Goal: Check status: Check status

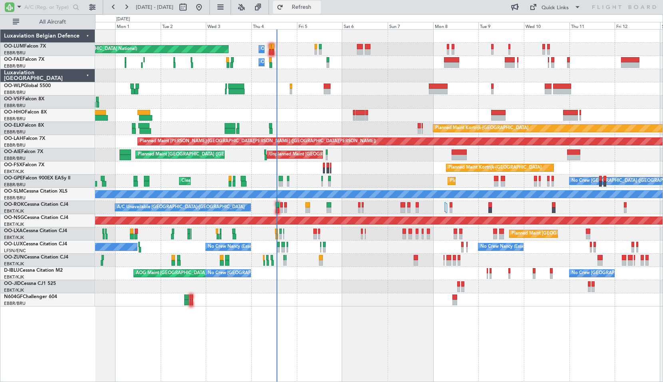
click at [311, 8] on span "Refresh" at bounding box center [302, 7] width 34 height 6
click at [307, 7] on button "Refresh" at bounding box center [297, 7] width 48 height 13
click at [318, 6] on span "Refresh" at bounding box center [302, 7] width 34 height 6
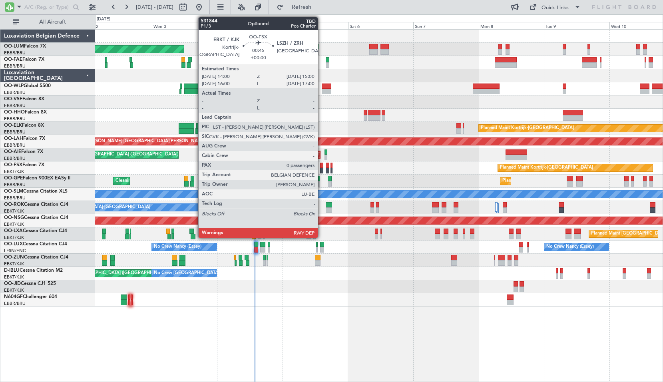
click at [321, 167] on div at bounding box center [321, 166] width 3 height 6
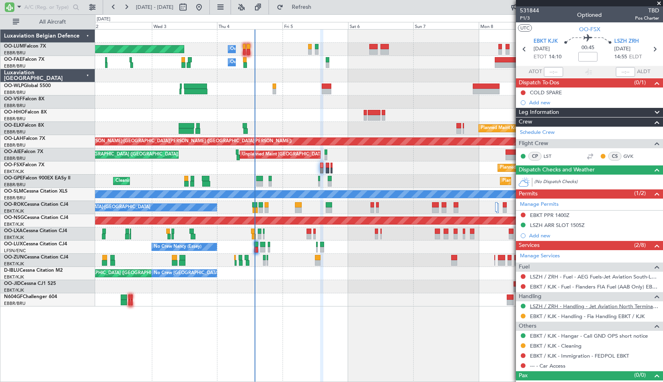
click at [578, 308] on link "LSZH / ZRH - Handling - Jet Aviation North Terminal LSZH / ZRH" at bounding box center [594, 306] width 129 height 7
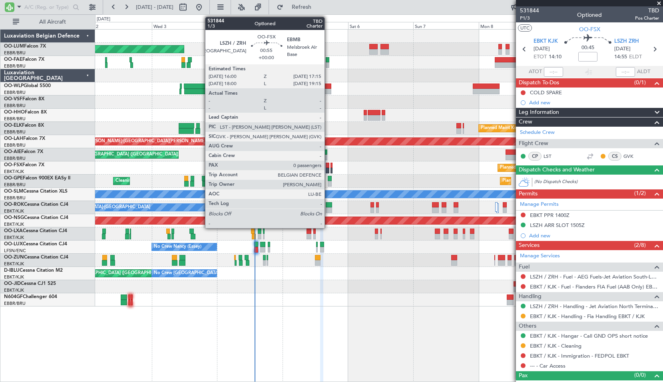
click at [328, 167] on div at bounding box center [328, 166] width 4 height 6
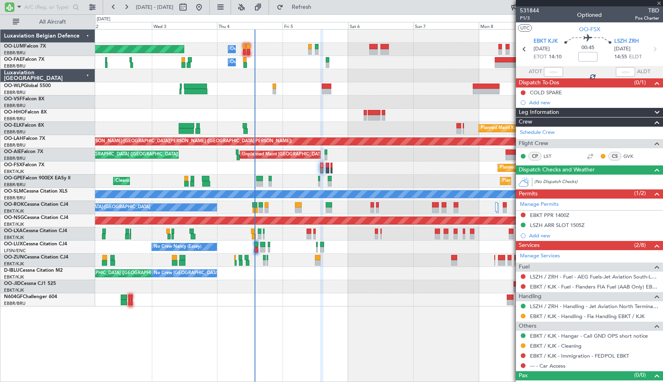
click at [397, 163] on div "Planned Maint Kortrijk-[GEOGRAPHIC_DATA]" at bounding box center [378, 167] width 567 height 13
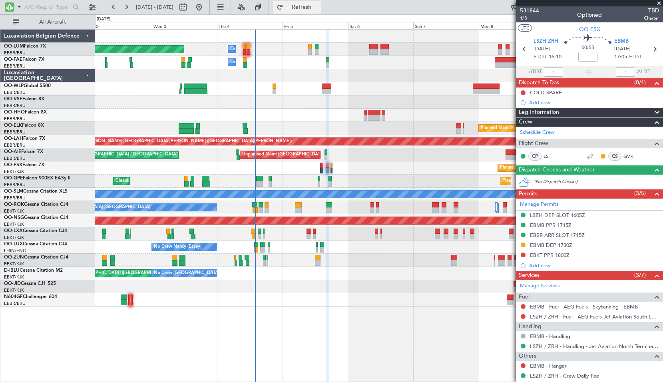
click at [309, 8] on button "Refresh" at bounding box center [297, 7] width 48 height 13
click at [525, 11] on span "531844" at bounding box center [529, 10] width 19 height 8
click at [537, 9] on span "531844" at bounding box center [529, 10] width 19 height 8
click at [318, 10] on span "Refresh" at bounding box center [302, 7] width 34 height 6
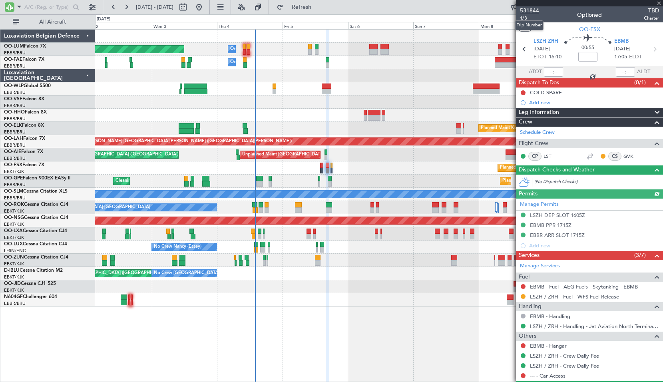
click at [535, 9] on span "531844" at bounding box center [529, 10] width 19 height 8
click at [529, 12] on span "531844" at bounding box center [529, 10] width 19 height 8
click at [321, 2] on button "Refresh" at bounding box center [297, 7] width 48 height 13
click at [315, 12] on button "Refresh" at bounding box center [297, 7] width 48 height 13
click at [533, 12] on span "531844" at bounding box center [529, 10] width 19 height 8
